Goal: Register for event/course

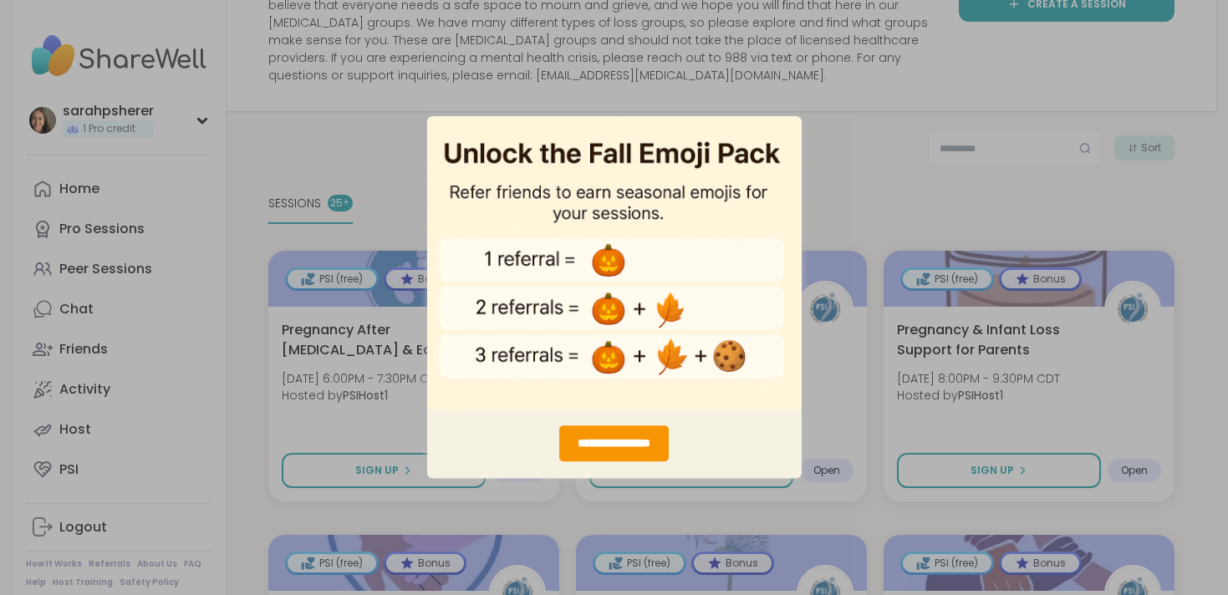
scroll to position [188, 0]
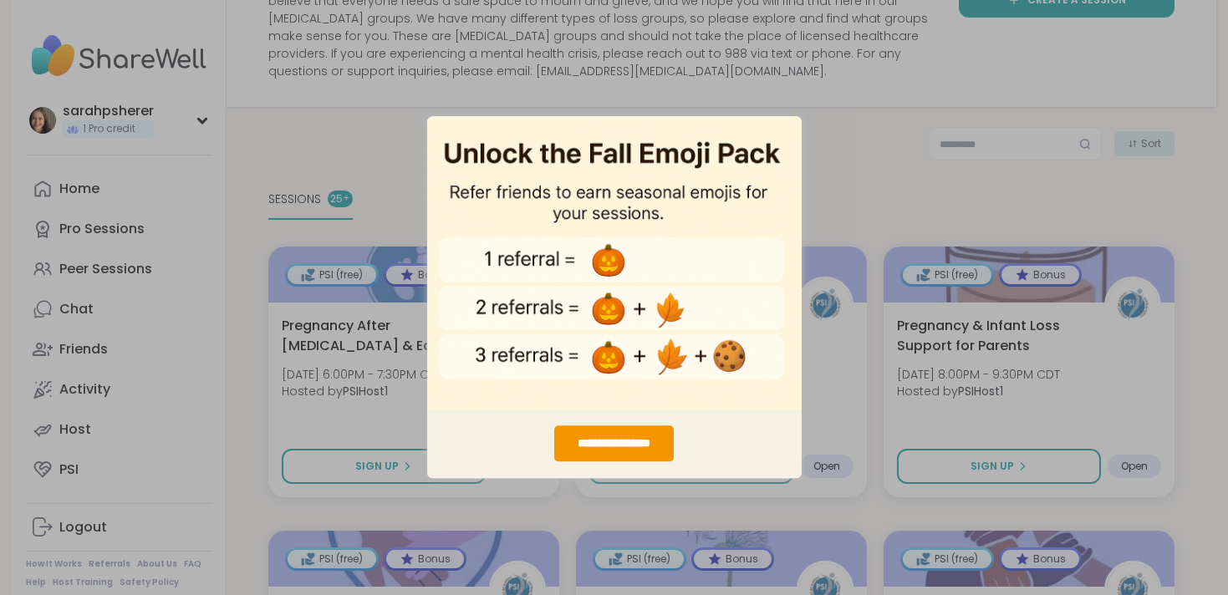
click at [851, 133] on div "**********" at bounding box center [614, 297] width 1228 height 595
click at [788, 137] on img "entering modal" at bounding box center [614, 262] width 374 height 294
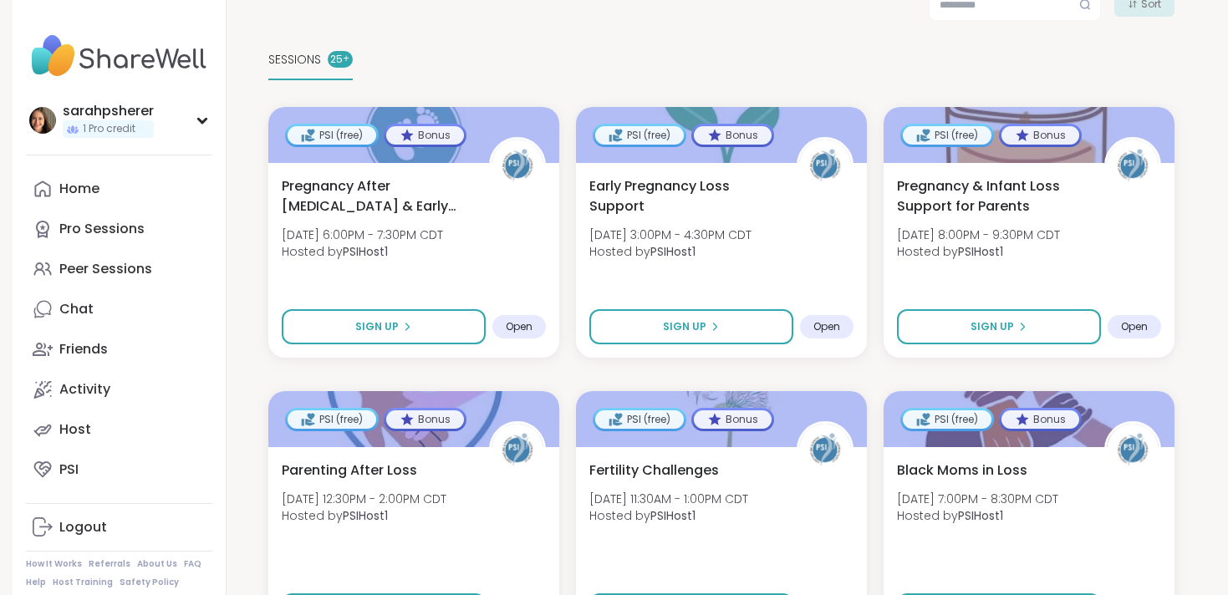
scroll to position [338, 0]
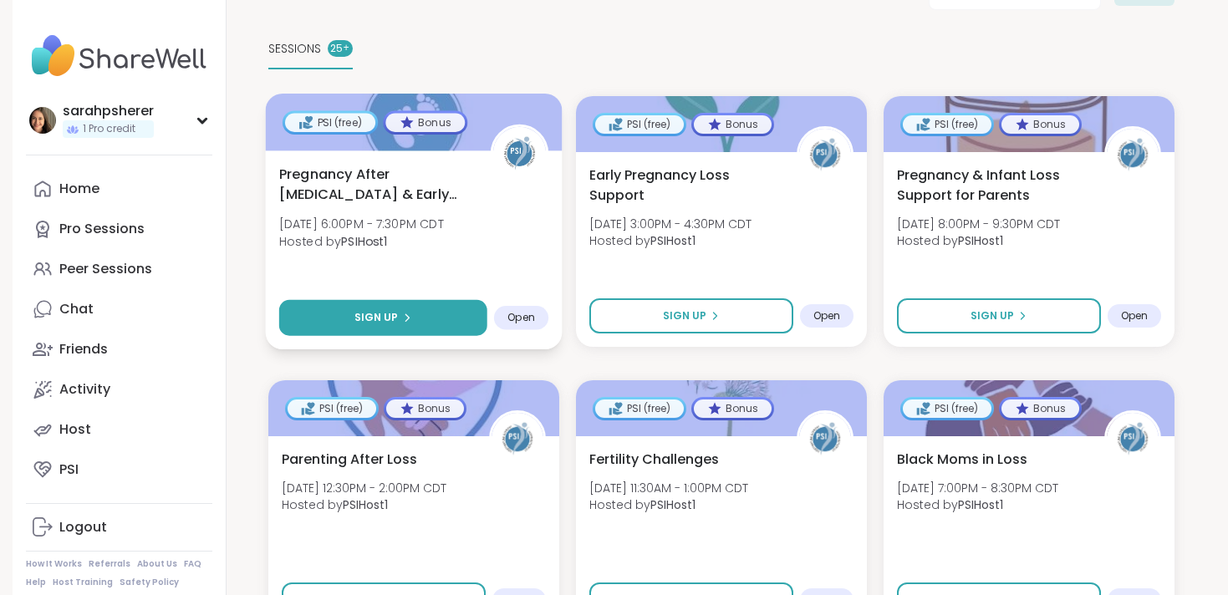
click at [424, 315] on button "Sign Up" at bounding box center [382, 318] width 208 height 36
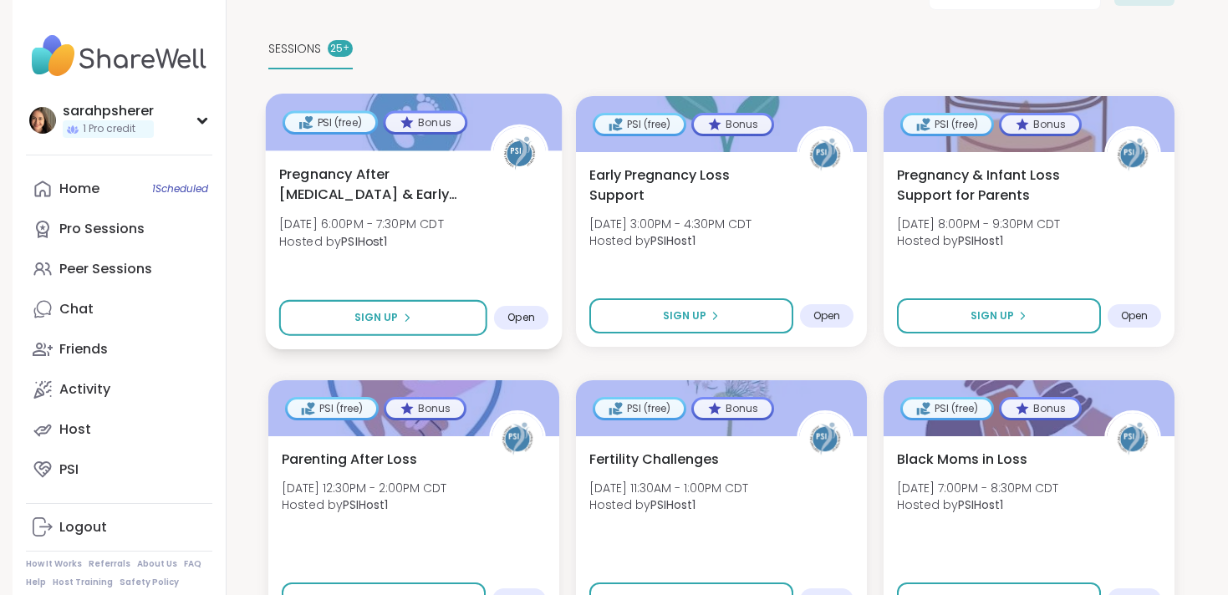
click at [443, 237] on span "Hosted by PSIHost1" at bounding box center [360, 240] width 165 height 17
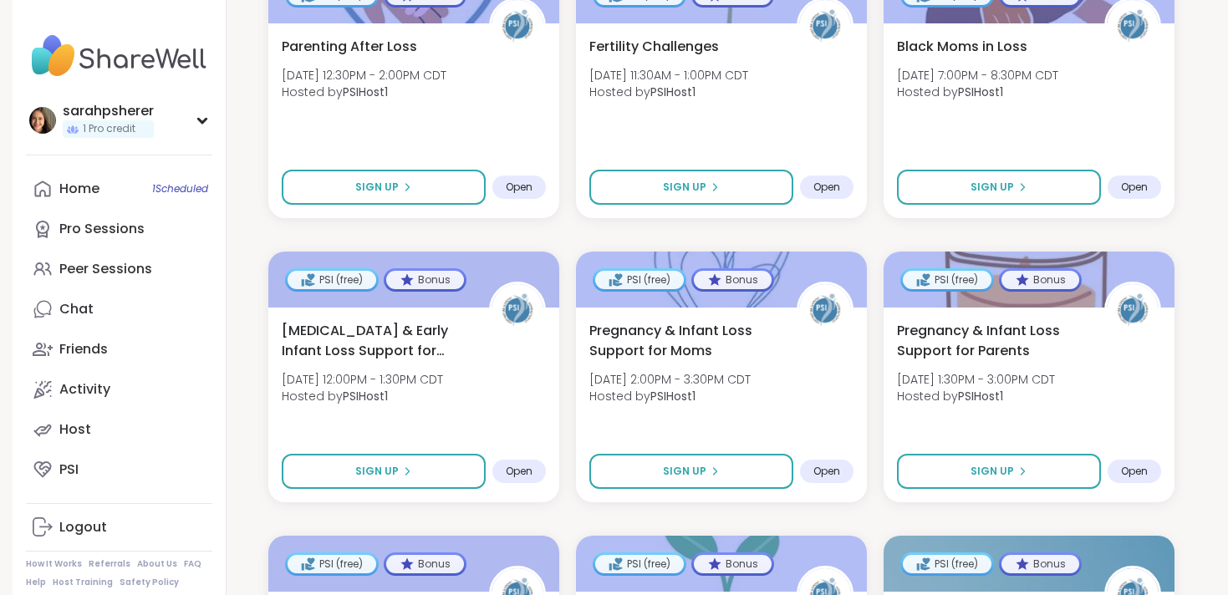
scroll to position [764, 0]
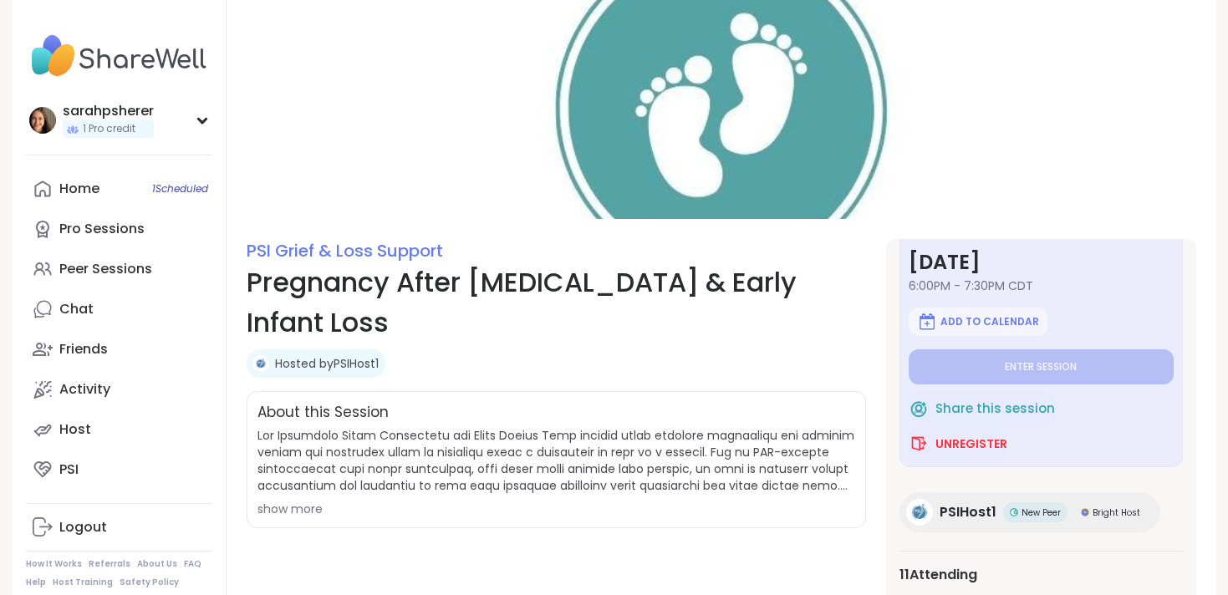
scroll to position [66, 0]
click at [993, 318] on span "Add to Calendar" at bounding box center [989, 320] width 99 height 13
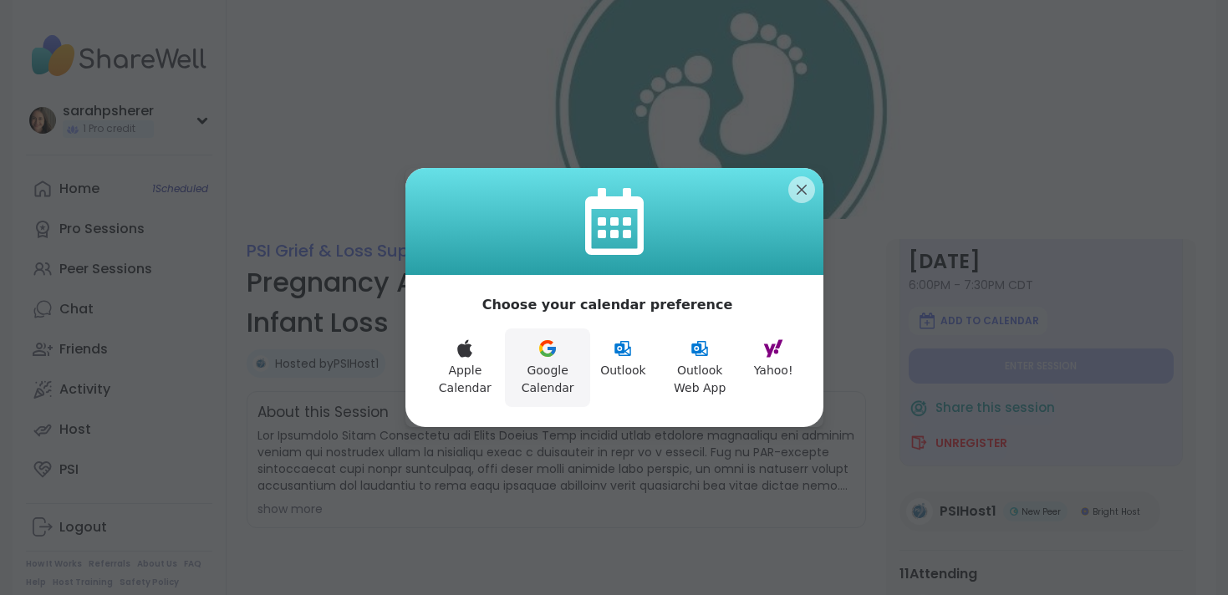
click at [557, 357] on icon at bounding box center [547, 348] width 20 height 20
